Goal: Navigation & Orientation: Find specific page/section

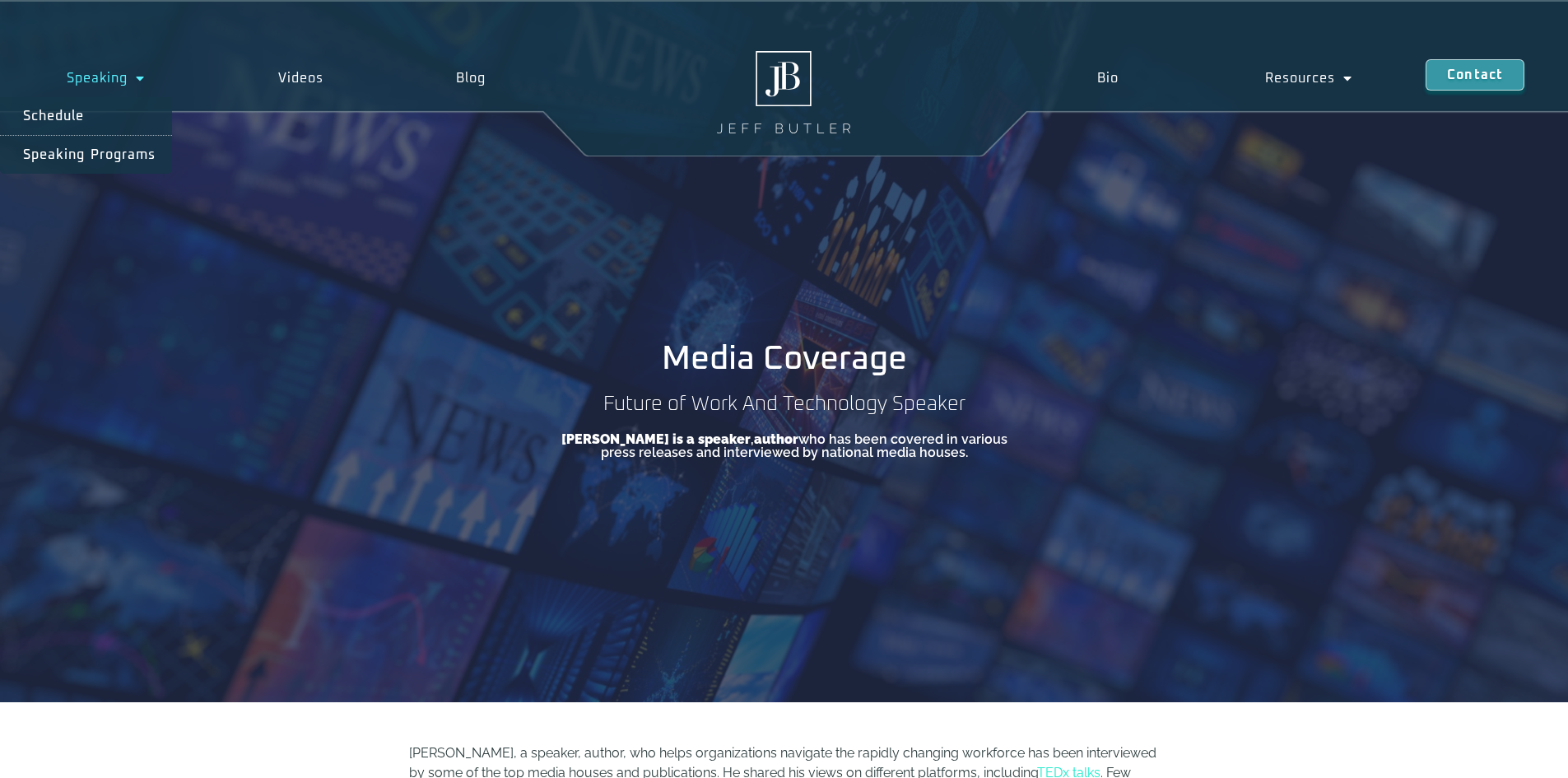
click at [100, 81] on link "Speaking" at bounding box center [106, 78] width 212 height 38
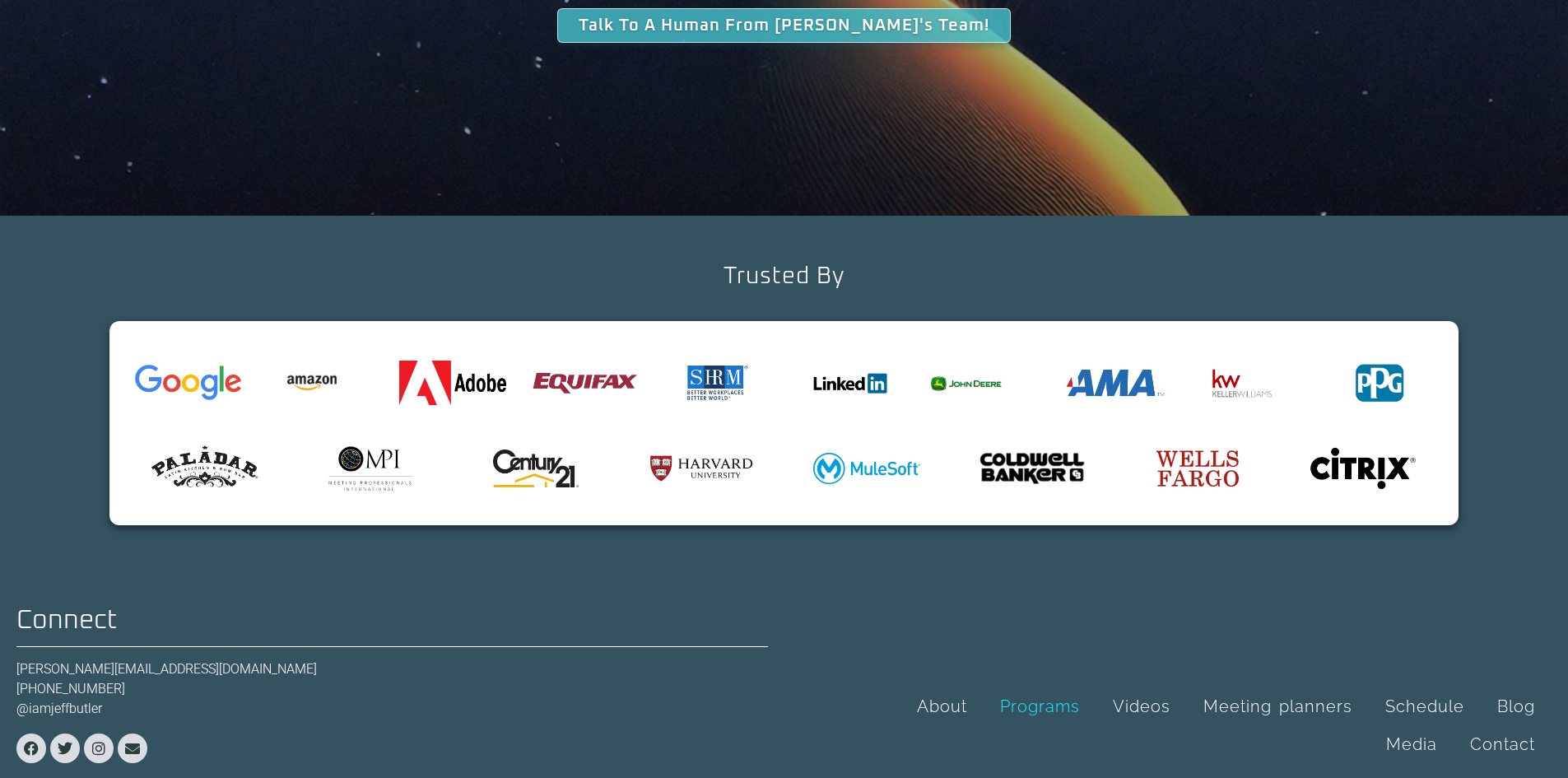
scroll to position [5332, 0]
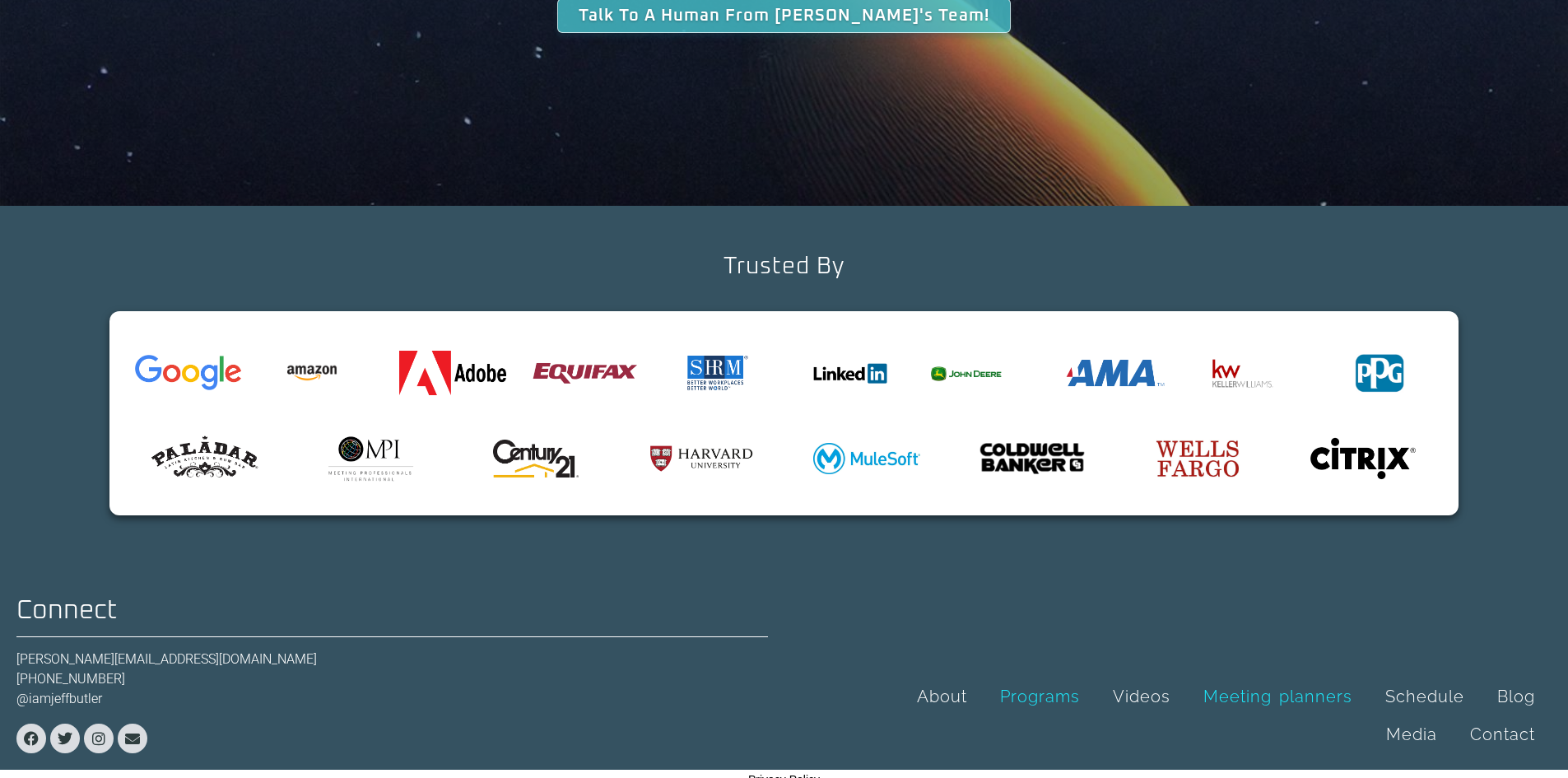
click at [1303, 680] on link "Meeting planners" at bounding box center [1277, 696] width 182 height 38
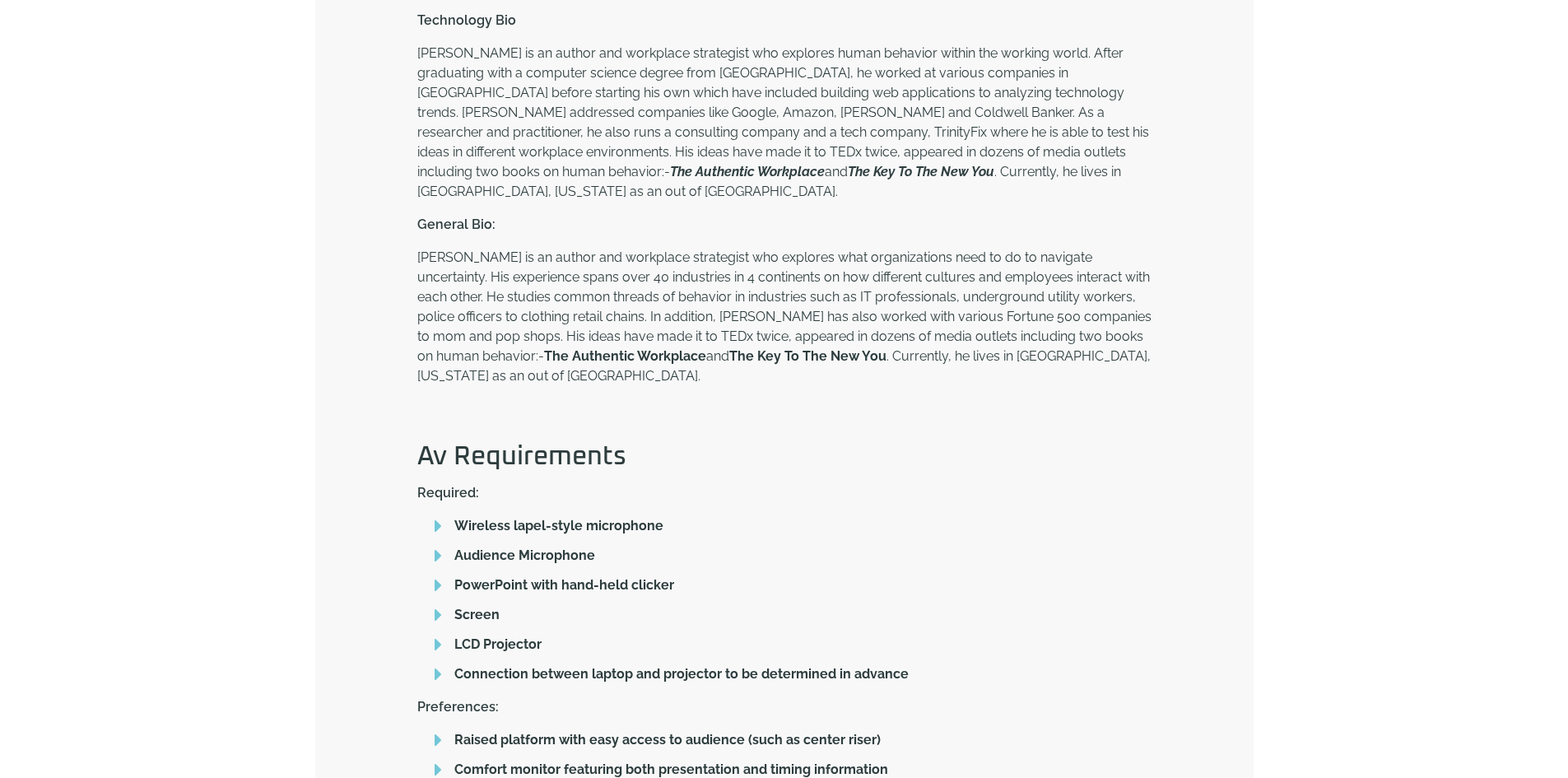
scroll to position [988, 0]
